Goal: Task Accomplishment & Management: Complete application form

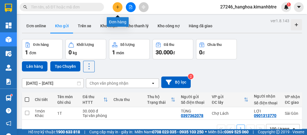
click at [114, 4] on button at bounding box center [117, 7] width 10 height 10
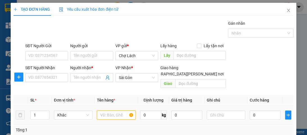
click at [118, 110] on input "text" at bounding box center [116, 114] width 38 height 9
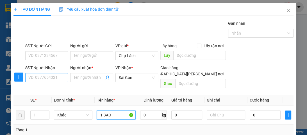
type input "1 BAO"
click at [51, 77] on input "SĐT Người Nhận" at bounding box center [46, 77] width 43 height 9
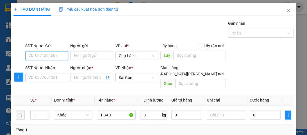
click at [59, 54] on input "SĐT Người Gửi" at bounding box center [46, 55] width 43 height 9
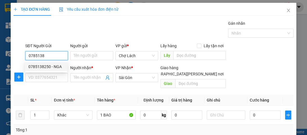
click at [48, 64] on div "0785138250 - NGA" at bounding box center [45, 66] width 35 height 6
type input "0785138250"
type input "NGA"
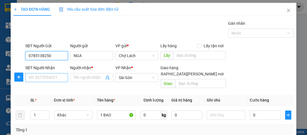
type input "0785138250"
click at [53, 78] on input "SĐT Người Nhận" at bounding box center [46, 77] width 43 height 9
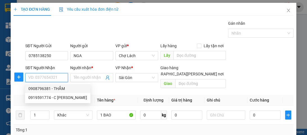
click at [43, 90] on div "0908796381 - THẮM" at bounding box center [57, 88] width 59 height 6
type input "0908796381"
type input "THẮM"
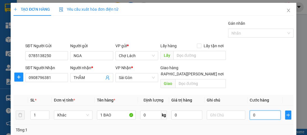
click at [249, 110] on input "0" at bounding box center [264, 114] width 31 height 9
type input "40"
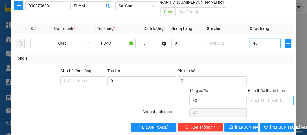
scroll to position [72, 0]
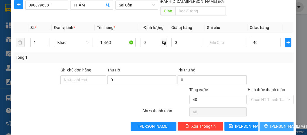
click at [280, 123] on span "[PERSON_NAME] và In" at bounding box center [289, 126] width 39 height 6
type input "40.000"
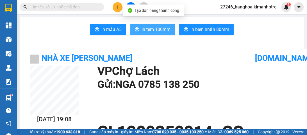
click at [156, 28] on span "In tem 100mm" at bounding box center [155, 29] width 29 height 7
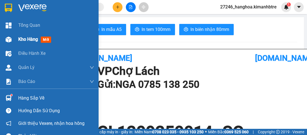
click at [26, 39] on span "Kho hàng" at bounding box center [28, 38] width 20 height 5
